Goal: Task Accomplishment & Management: Use online tool/utility

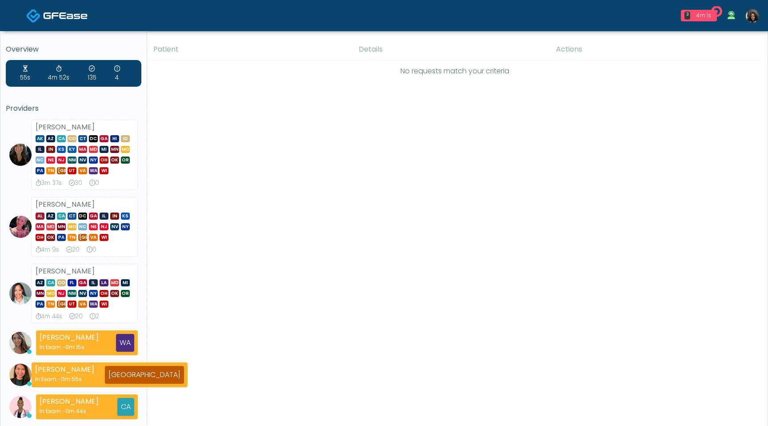
click at [751, 20] on img at bounding box center [752, 15] width 13 height 13
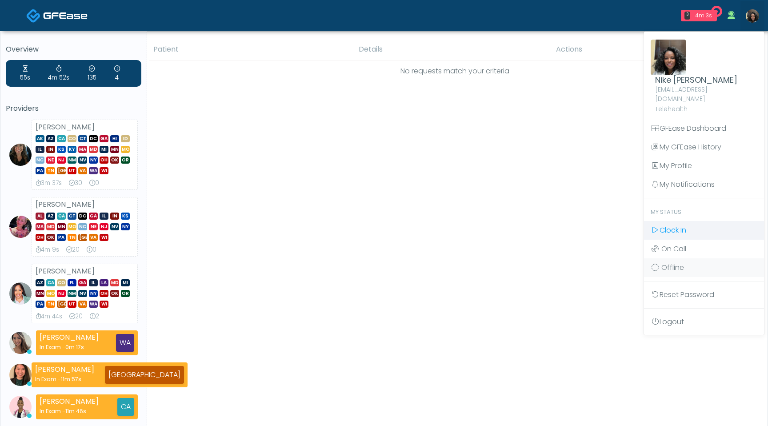
click at [673, 225] on span "Clock In" at bounding box center [673, 230] width 27 height 10
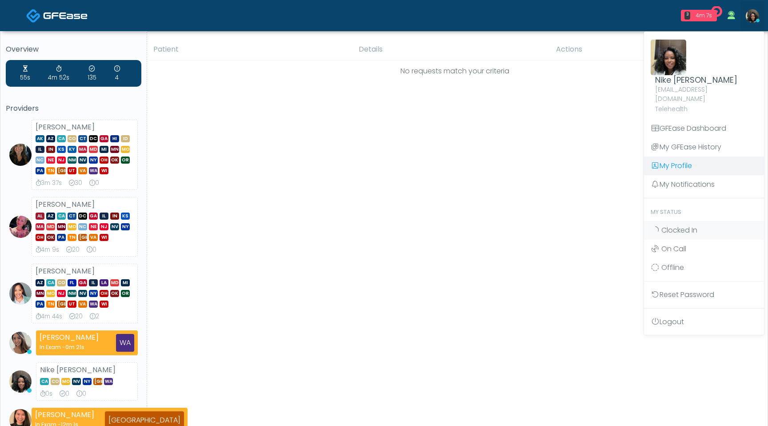
click at [674, 159] on link "My Profile" at bounding box center [704, 165] width 120 height 19
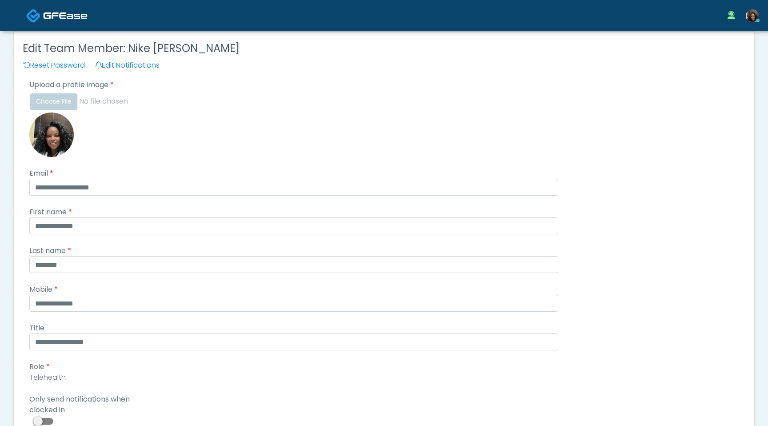
click at [46, 423] on span at bounding box center [45, 421] width 18 height 7
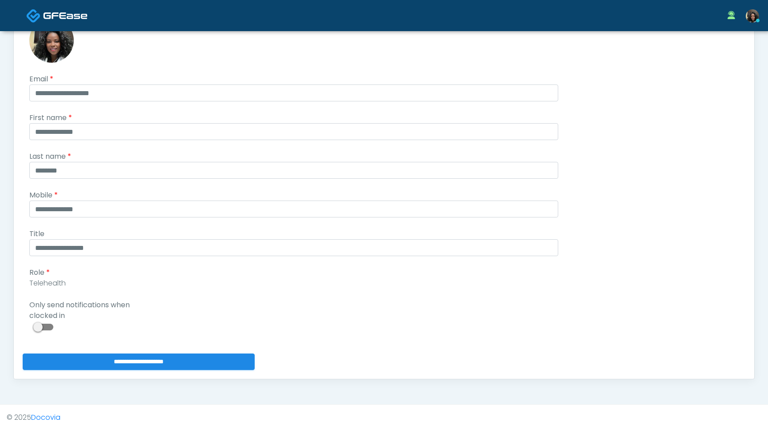
scroll to position [99, 0]
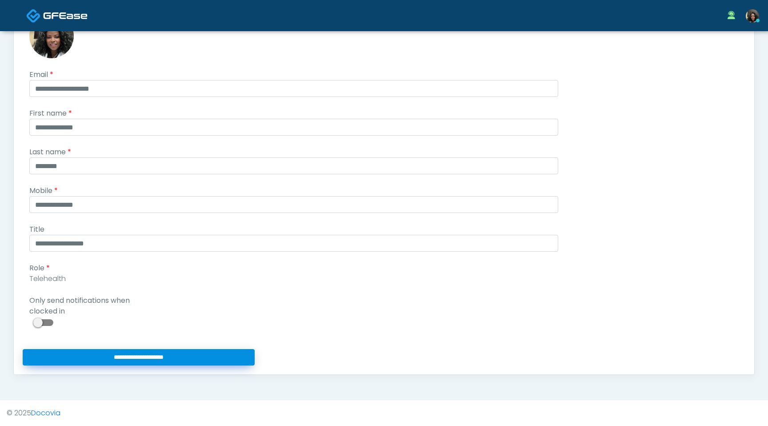
click at [93, 357] on input "**********" at bounding box center [139, 357] width 232 height 16
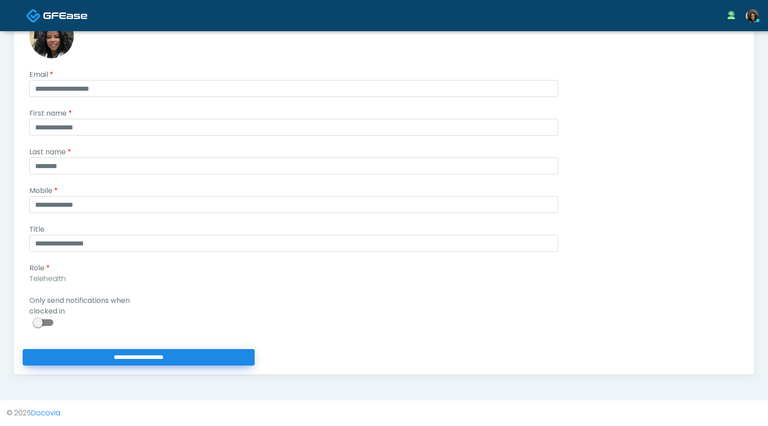
type input "**********"
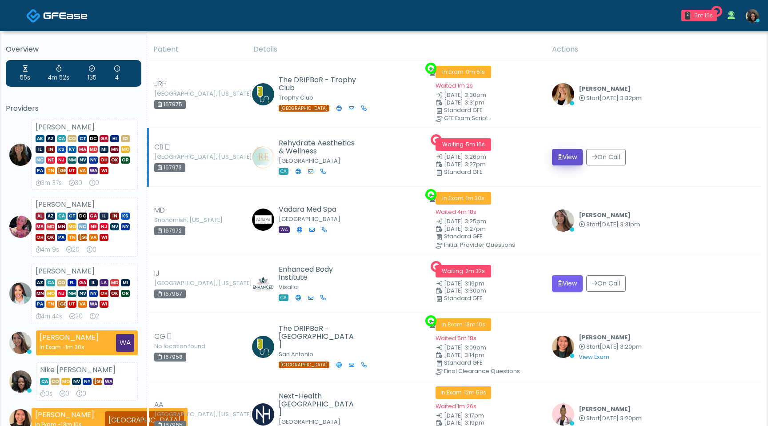
click at [571, 156] on button "View" at bounding box center [567, 157] width 31 height 16
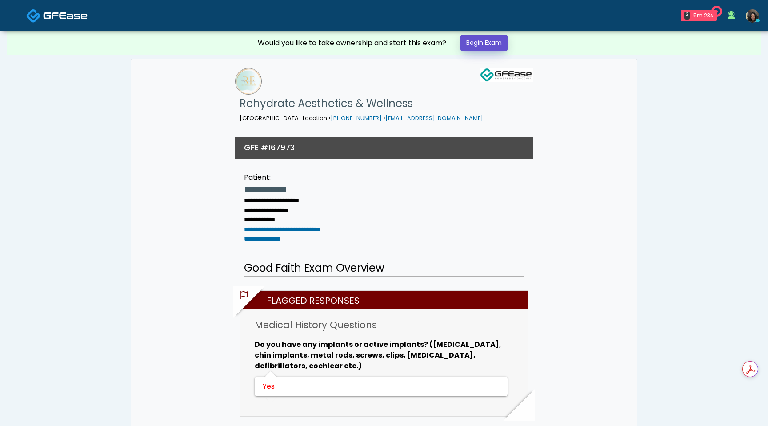
click at [495, 46] on link "Begin Exam" at bounding box center [483, 43] width 47 height 16
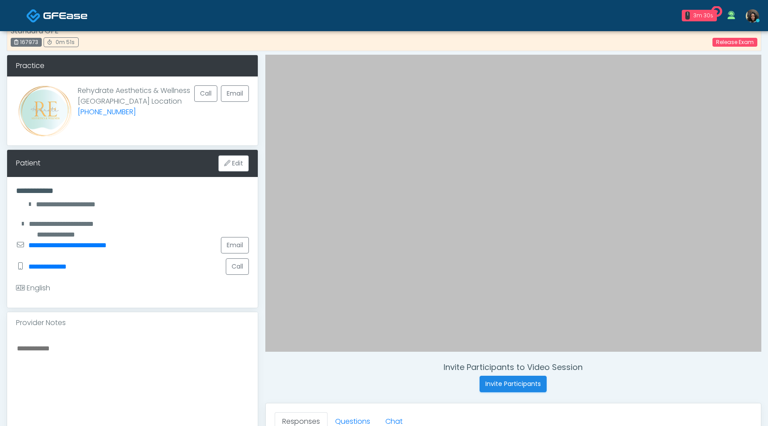
scroll to position [20, 0]
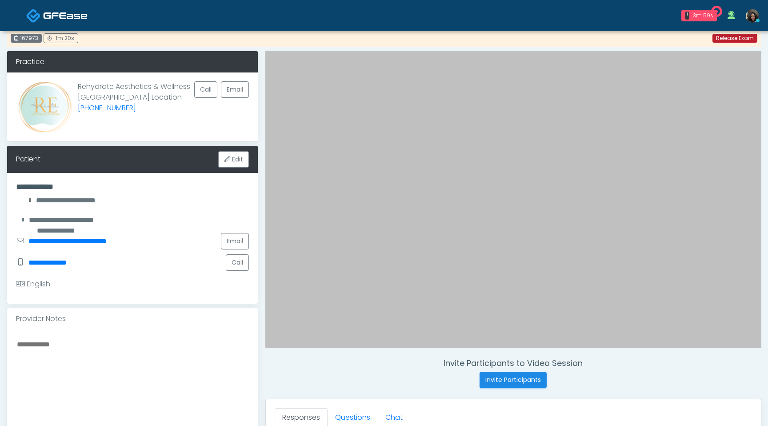
click at [725, 40] on link "Release Exam" at bounding box center [734, 38] width 45 height 9
